Goal: Task Accomplishment & Management: Use online tool/utility

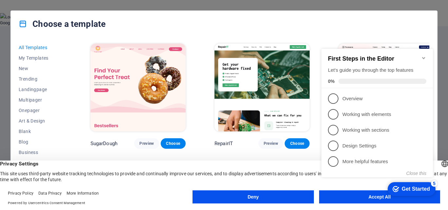
click at [423, 55] on icon "Minimize checklist" at bounding box center [423, 57] width 5 height 5
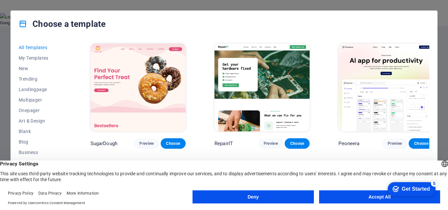
click at [446, 50] on div "Choose a template All Templates My Templates New Trending Landingpage Multipage…" at bounding box center [224, 105] width 448 height 210
click at [276, 198] on button "Deny" at bounding box center [252, 196] width 121 height 13
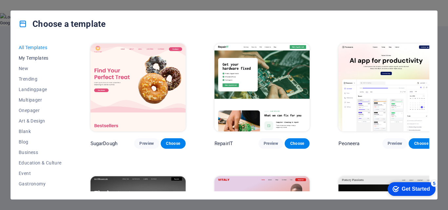
click at [27, 58] on span "My Templates" at bounding box center [40, 57] width 43 height 5
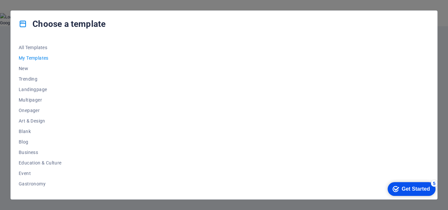
click at [27, 58] on span "My Templates" at bounding box center [40, 57] width 43 height 5
drag, startPoint x: 432, startPoint y: 51, endPoint x: 442, endPoint y: 95, distance: 45.3
click at [442, 95] on div "Choose a template All Templates My Templates New Trending Landingpage Multipage…" at bounding box center [224, 105] width 448 height 210
click at [39, 78] on span "Trending" at bounding box center [40, 78] width 43 height 5
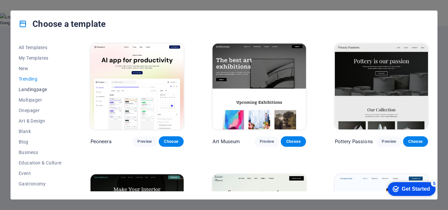
click at [37, 89] on span "Landingpage" at bounding box center [40, 89] width 43 height 5
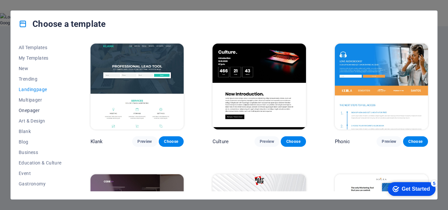
click at [36, 110] on span "Onepager" at bounding box center [40, 110] width 43 height 5
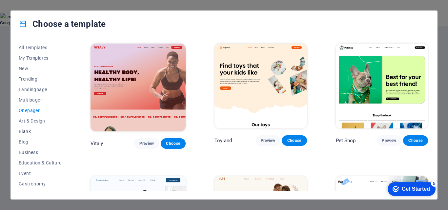
click at [28, 133] on span "Blank" at bounding box center [40, 131] width 43 height 5
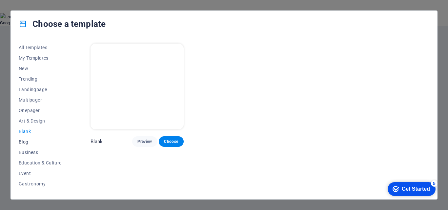
click at [27, 145] on button "Blog" at bounding box center [40, 142] width 43 height 10
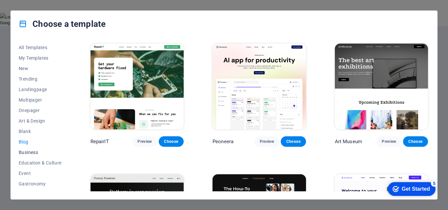
click at [28, 153] on span "Business" at bounding box center [40, 152] width 43 height 5
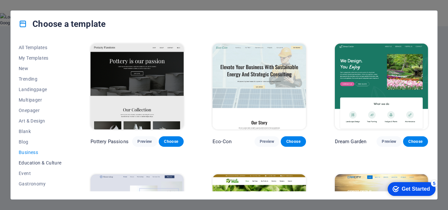
click at [29, 161] on span "Education & Culture" at bounding box center [40, 162] width 43 height 5
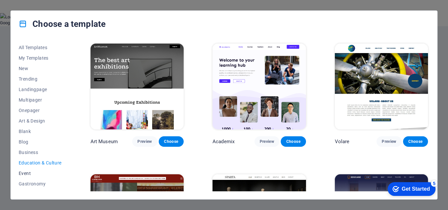
click at [23, 175] on span "Event" at bounding box center [40, 173] width 43 height 5
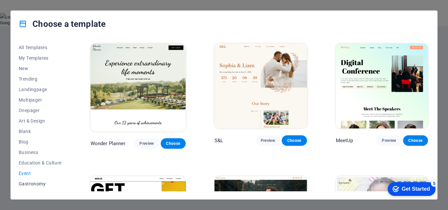
click at [26, 185] on span "Gastronomy" at bounding box center [40, 183] width 43 height 5
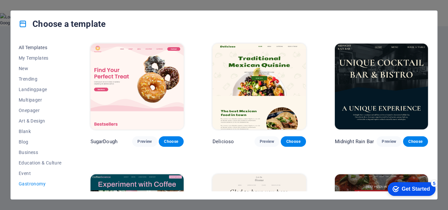
click at [32, 43] on button "All Templates" at bounding box center [40, 47] width 43 height 10
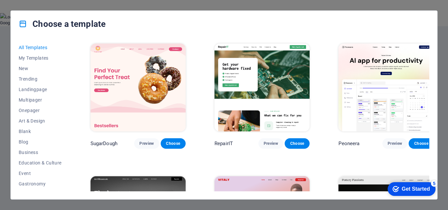
click at [6, 34] on div "Choose a template All Templates My Templates New Trending Landingpage Multipage…" at bounding box center [224, 105] width 448 height 210
drag, startPoint x: 408, startPoint y: 190, endPoint x: 472, endPoint y: 329, distance: 153.1
click at [408, 190] on div "Get Started" at bounding box center [416, 189] width 28 height 6
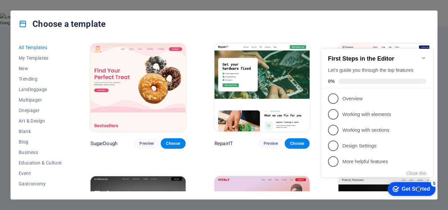
click at [417, 189] on div "Get Started" at bounding box center [416, 189] width 28 height 6
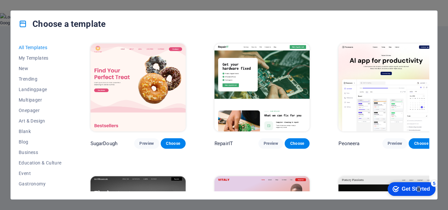
click at [0, 83] on button at bounding box center [0, 83] width 0 height 0
click at [30, 91] on button "For this domain" at bounding box center [15, 93] width 30 height 5
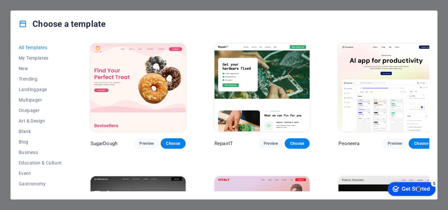
click at [430, 13] on div "Choose a template" at bounding box center [224, 24] width 426 height 26
click at [437, 18] on div "Choose a template" at bounding box center [224, 24] width 426 height 26
click at [438, 18] on div "Choose a template All Templates My Templates New Trending Landingpage Multipage…" at bounding box center [224, 105] width 448 height 210
click at [4, 4] on div "Choose a template All Templates My Templates New Trending Landingpage Multipage…" at bounding box center [224, 105] width 448 height 210
click at [6, 138] on div "Choose a template All Templates My Templates New Trending Landingpage Multipage…" at bounding box center [224, 105] width 448 height 210
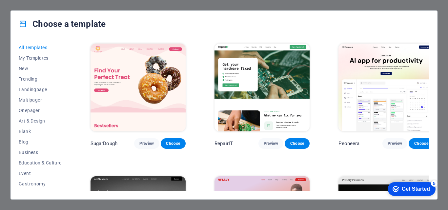
click at [447, 5] on div "Choose a template All Templates My Templates New Trending Landingpage Multipage…" at bounding box center [224, 105] width 448 height 210
click at [447, 35] on div "Choose a template All Templates My Templates New Trending Landingpage Multipage…" at bounding box center [224, 105] width 448 height 210
click at [417, 203] on div "Choose a template All Templates My Templates New Trending Landingpage Multipage…" at bounding box center [224, 105] width 448 height 210
click div "checkmark Get Started 5 First Steps in the Editor Let's guide you through the t…"
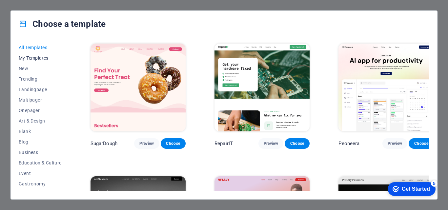
click at [34, 56] on span "My Templates" at bounding box center [40, 57] width 43 height 5
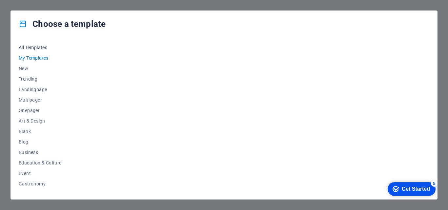
click at [34, 47] on span "All Templates" at bounding box center [40, 47] width 43 height 5
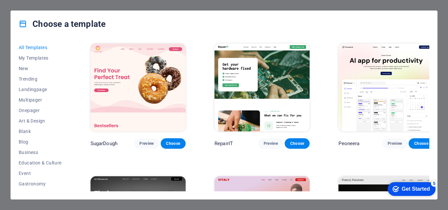
drag, startPoint x: 433, startPoint y: 49, endPoint x: 433, endPoint y: 57, distance: 7.2
click at [433, 57] on div "All Templates My Templates New Trending Landingpage Multipager Onepager Art & D…" at bounding box center [224, 118] width 426 height 162
drag, startPoint x: 432, startPoint y: 49, endPoint x: 433, endPoint y: 56, distance: 7.3
click at [433, 56] on div "All Templates My Templates New Trending Landingpage Multipager Onepager Art & D…" at bounding box center [224, 118] width 426 height 162
click at [34, 56] on span "My Templates" at bounding box center [40, 57] width 43 height 5
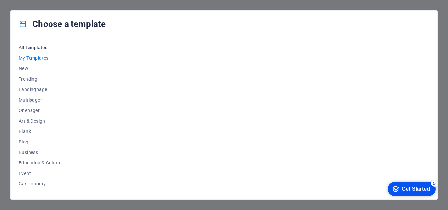
click at [35, 50] on button "All Templates" at bounding box center [40, 47] width 43 height 10
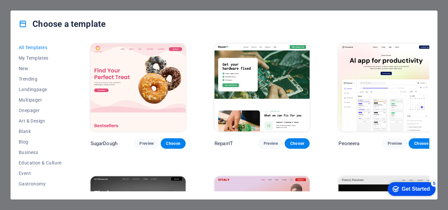
click at [444, 59] on div "Choose a template All Templates My Templates New Trending Landingpage Multipage…" at bounding box center [224, 105] width 448 height 210
click at [271, 72] on img at bounding box center [261, 88] width 95 height 88
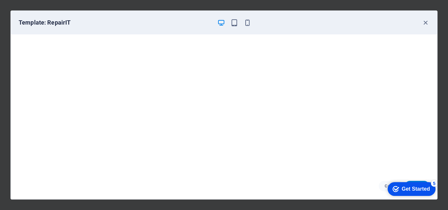
click at [222, 23] on icon "button" at bounding box center [221, 23] width 8 height 8
click at [235, 22] on icon "button" at bounding box center [234, 23] width 8 height 8
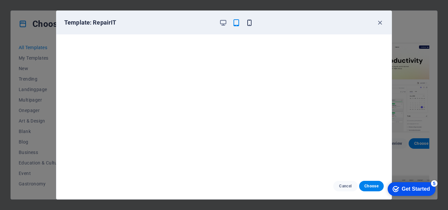
click at [251, 23] on icon "button" at bounding box center [250, 23] width 8 height 8
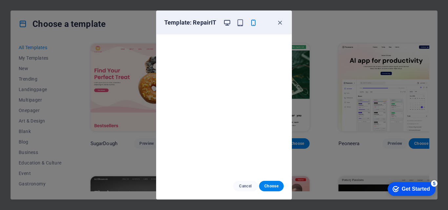
click at [224, 23] on icon "button" at bounding box center [227, 23] width 8 height 8
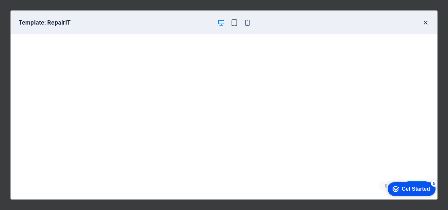
click at [425, 21] on icon "button" at bounding box center [426, 23] width 8 height 8
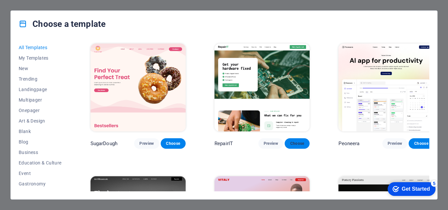
click at [290, 141] on span "Choose" at bounding box center [297, 143] width 14 height 5
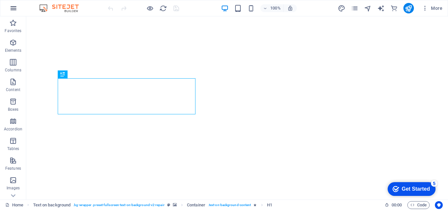
click at [11, 7] on icon "button" at bounding box center [14, 8] width 8 height 8
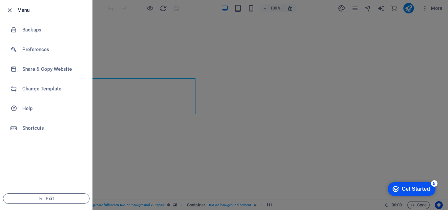
click at [148, 53] on div at bounding box center [224, 105] width 448 height 210
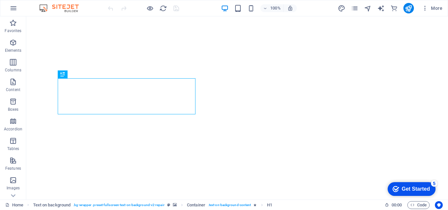
click at [223, 4] on div "100%" at bounding box center [259, 8] width 76 height 10
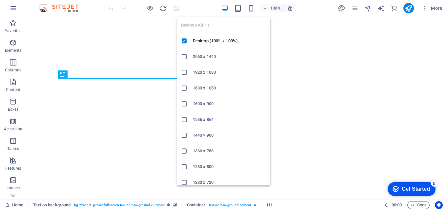
click at [225, 10] on icon "button" at bounding box center [225, 9] width 8 height 8
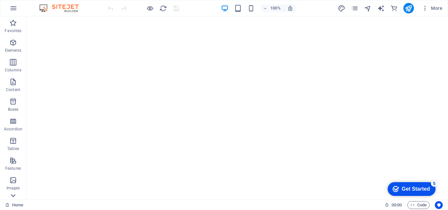
click at [14, 22] on icon at bounding box center [13, 20] width 5 height 3
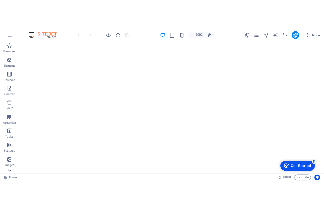
scroll to position [131, 0]
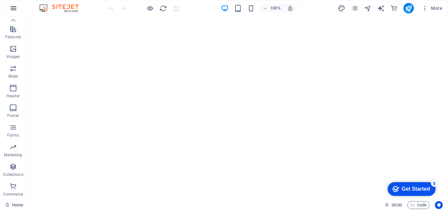
click at [14, 10] on icon "button" at bounding box center [14, 8] width 8 height 8
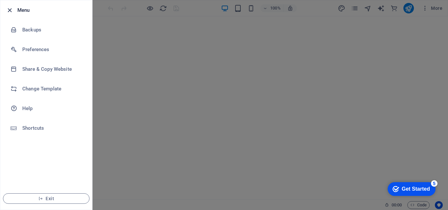
click at [8, 13] on icon "button" at bounding box center [10, 11] width 8 height 8
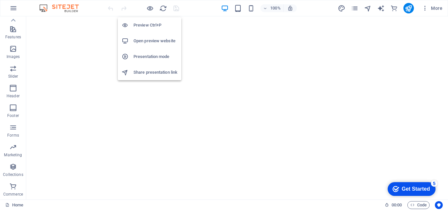
click at [149, 26] on h6 "Preview Ctrl+P" at bounding box center [155, 25] width 44 height 8
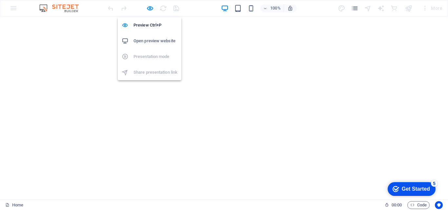
click at [147, 40] on h6 "Open preview website" at bounding box center [155, 41] width 44 height 8
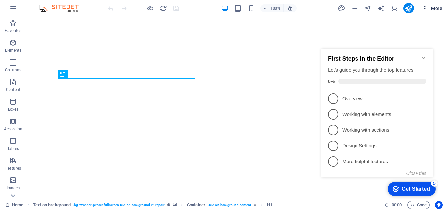
click at [430, 7] on span "More" at bounding box center [432, 8] width 21 height 7
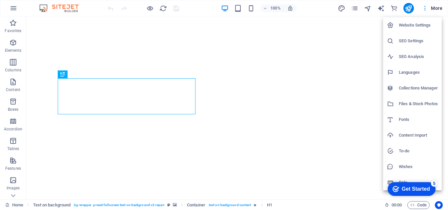
click at [430, 7] on div at bounding box center [224, 105] width 448 height 210
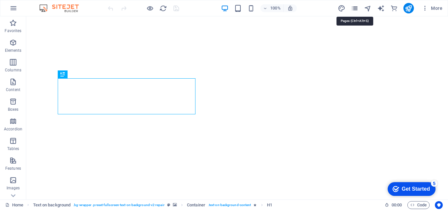
click at [353, 8] on icon "pages" at bounding box center [355, 9] width 8 height 8
click at [355, 8] on icon "pages" at bounding box center [355, 9] width 8 height 8
click at [14, 9] on icon "button" at bounding box center [14, 8] width 8 height 8
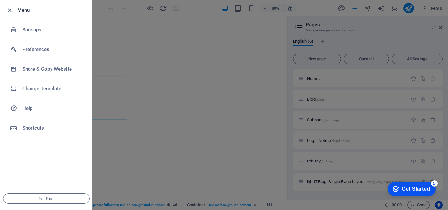
click at [152, 45] on div at bounding box center [224, 105] width 448 height 210
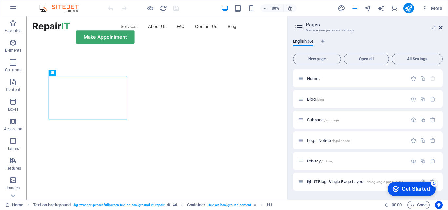
click at [440, 27] on icon at bounding box center [441, 27] width 4 height 5
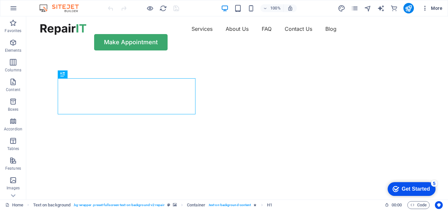
click at [424, 10] on icon "button" at bounding box center [425, 8] width 7 height 7
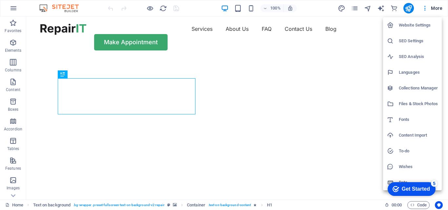
drag, startPoint x: 446, startPoint y: 31, endPoint x: 447, endPoint y: 67, distance: 36.1
click at [447, 67] on div at bounding box center [224, 105] width 448 height 210
